Goal: Information Seeking & Learning: Check status

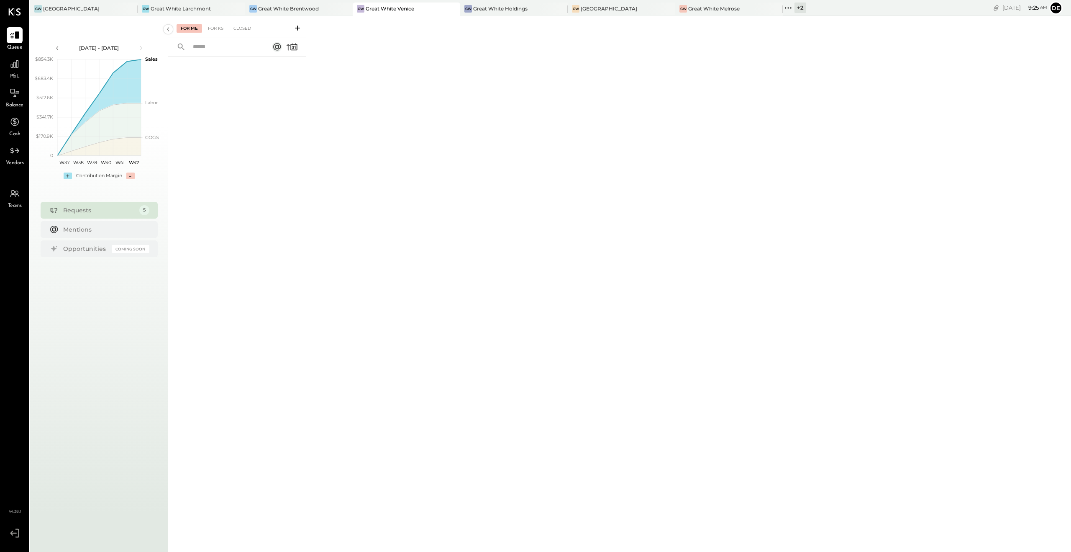
click at [203, 31] on div "For Me For KS Closed" at bounding box center [216, 28] width 79 height 8
click at [218, 28] on div "For KS" at bounding box center [216, 28] width 24 height 8
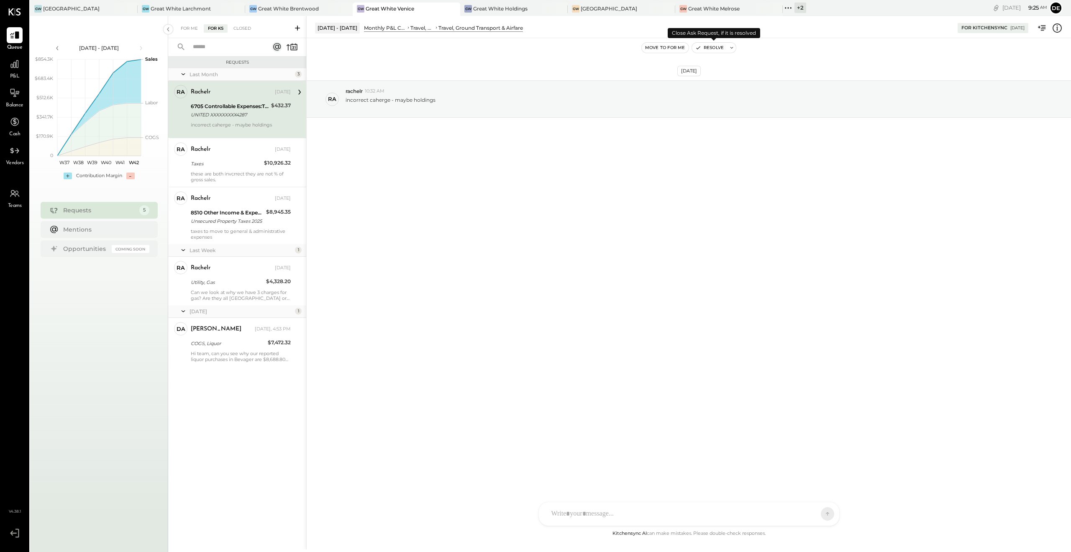
click at [699, 48] on icon "button" at bounding box center [699, 48] width 6 height 6
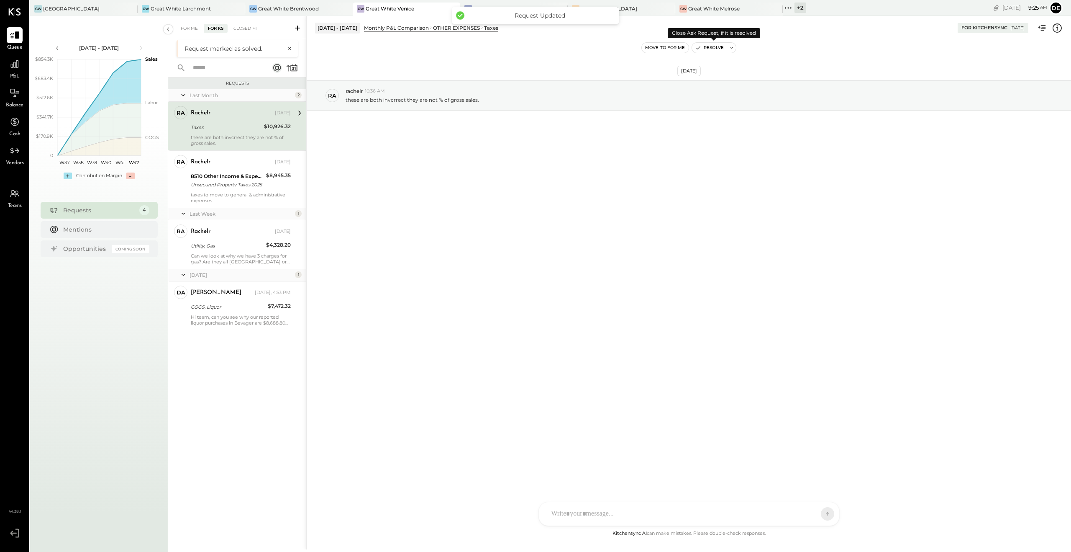
click at [699, 48] on icon "button" at bounding box center [699, 48] width 6 height 6
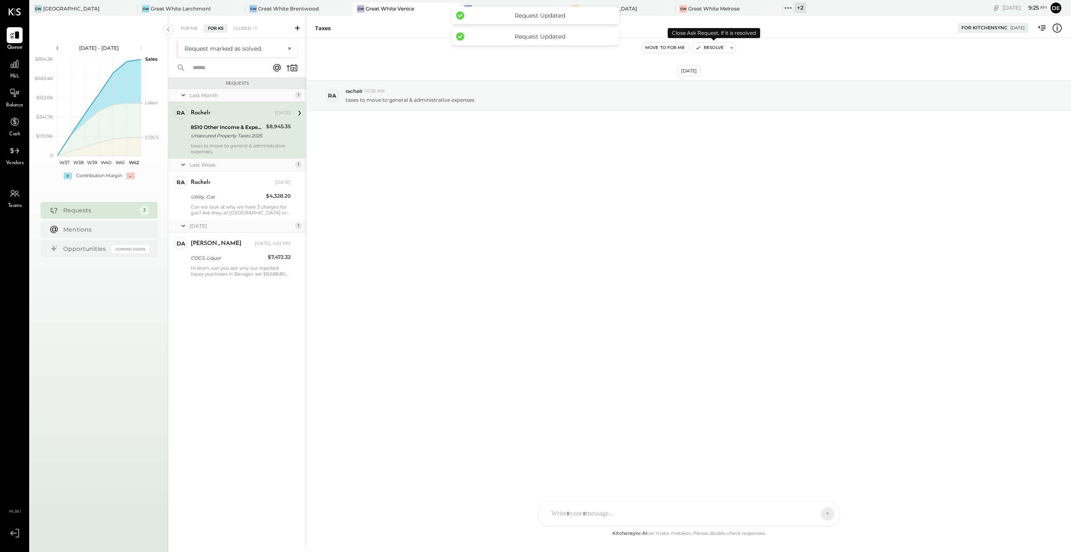
click at [699, 48] on icon "button" at bounding box center [699, 48] width 6 height 6
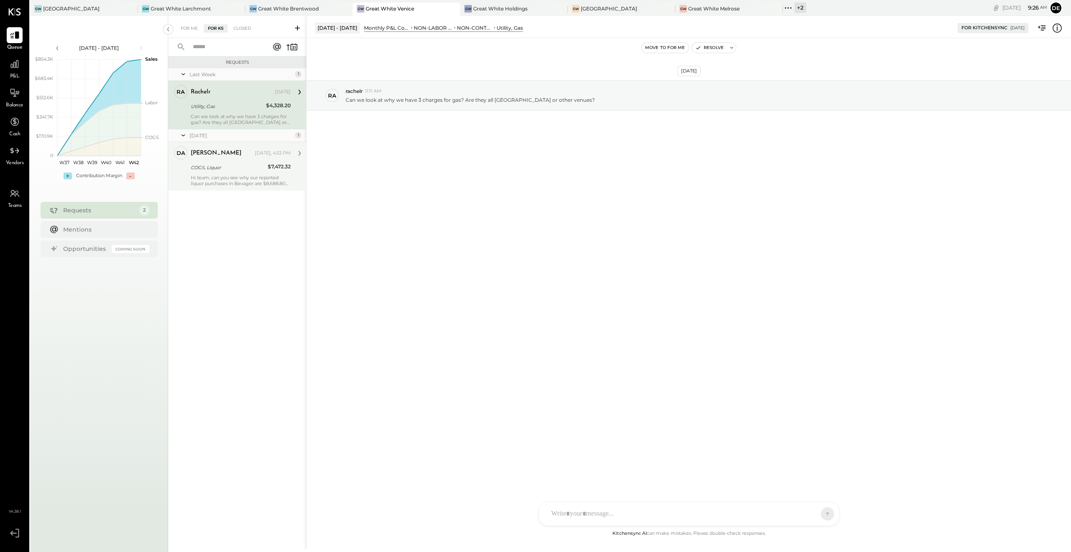
click at [203, 164] on div "COGS, Liquor" at bounding box center [228, 167] width 75 height 8
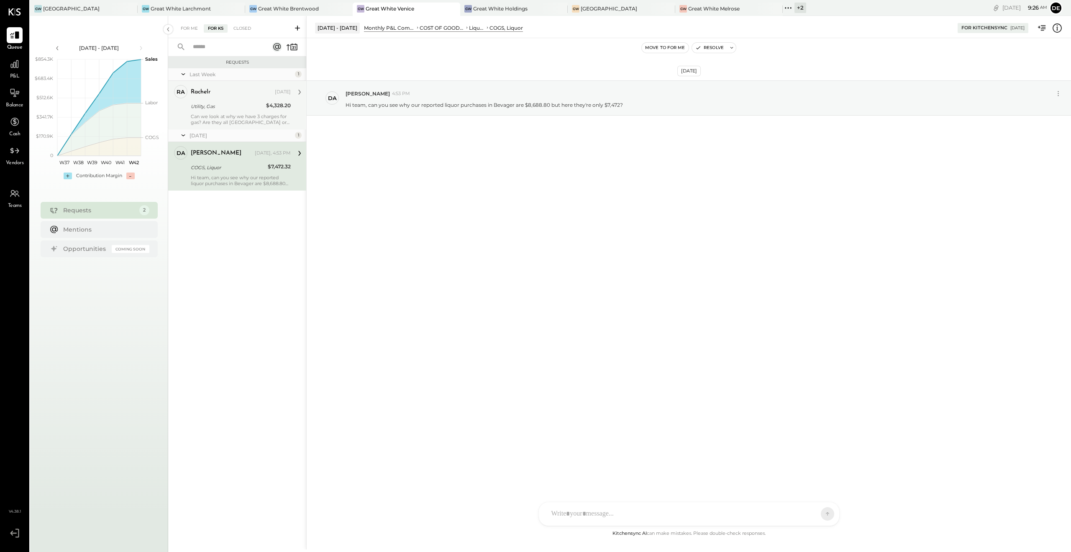
click at [224, 103] on div "Utility, Gas" at bounding box center [227, 106] width 73 height 8
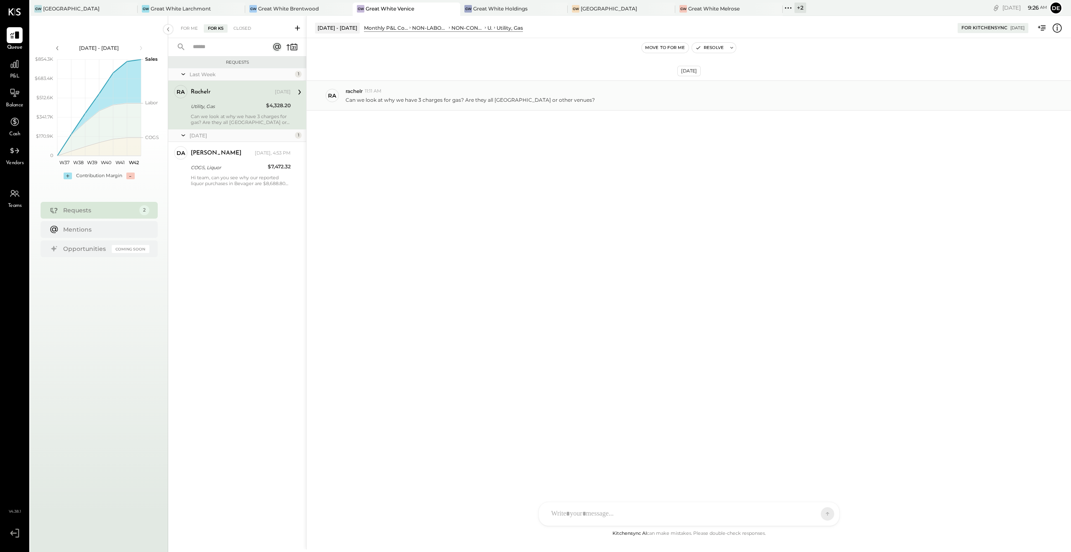
click at [406, 98] on p "Can we look at why we have 3 charges for gas? Are they all [GEOGRAPHIC_DATA] or…" at bounding box center [470, 99] width 249 height 7
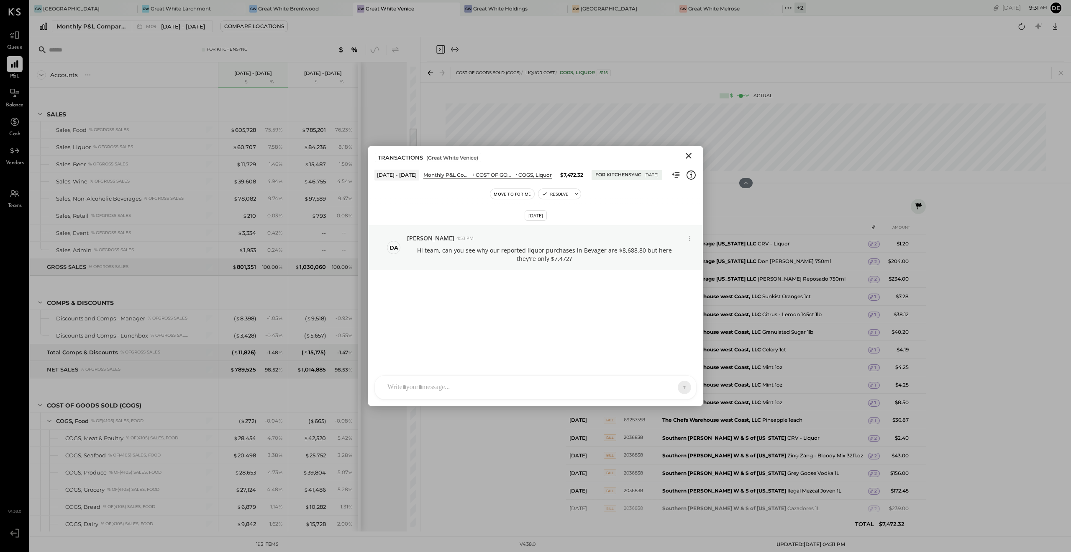
scroll to position [379, 0]
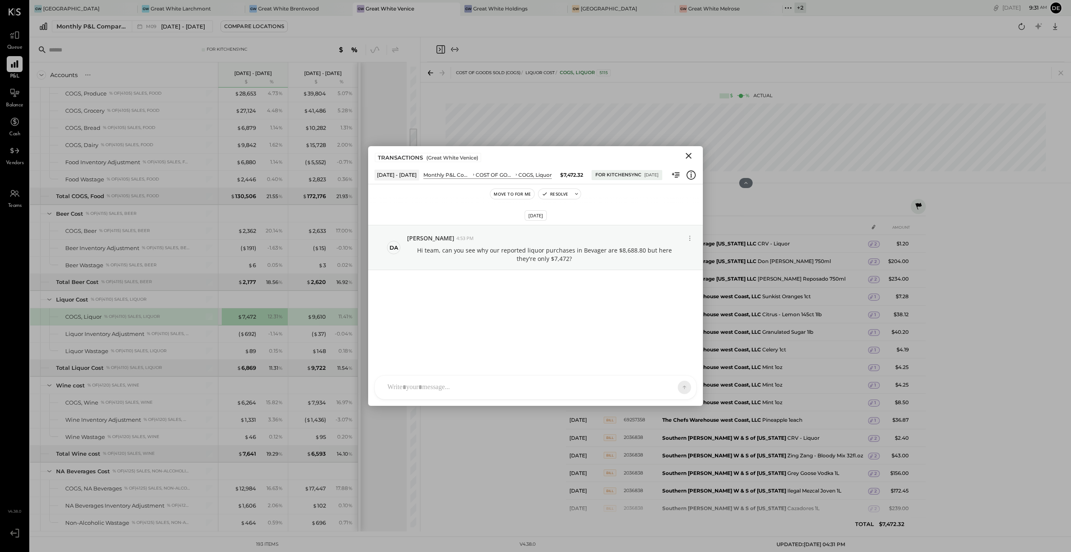
click at [685, 153] on icon "Close" at bounding box center [689, 156] width 10 height 10
